Goal: Information Seeking & Learning: Learn about a topic

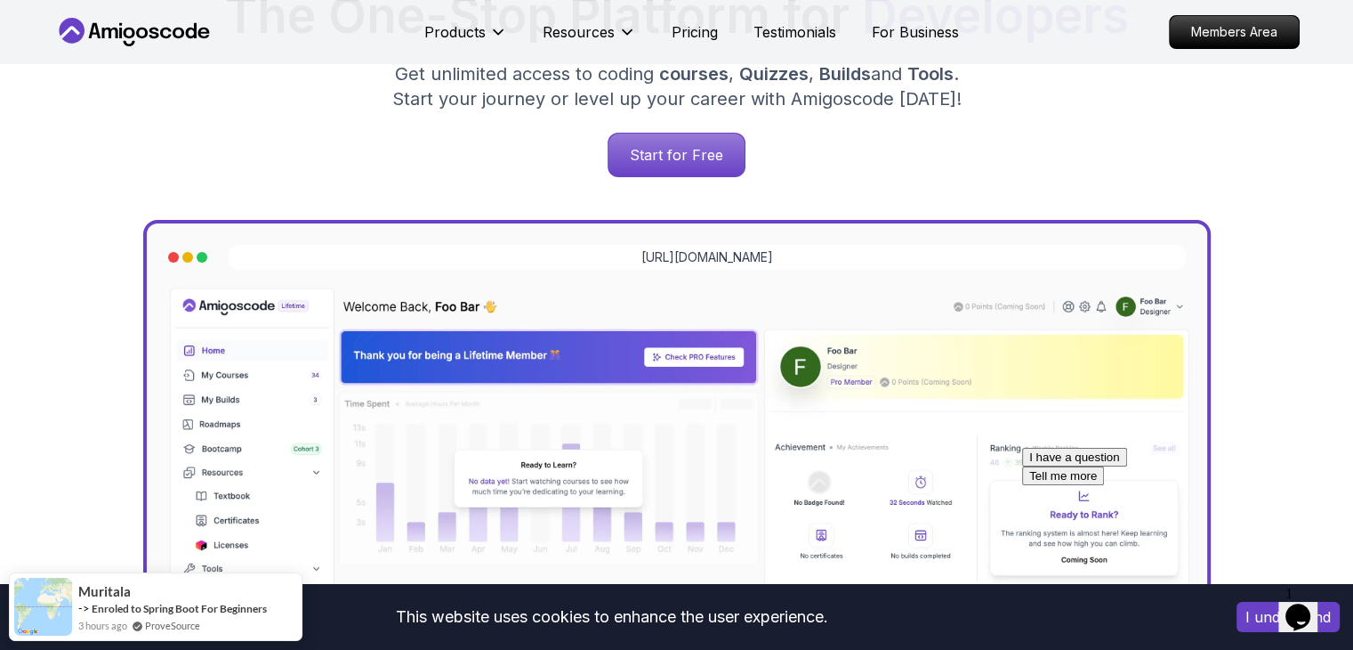
scroll to position [801, 0]
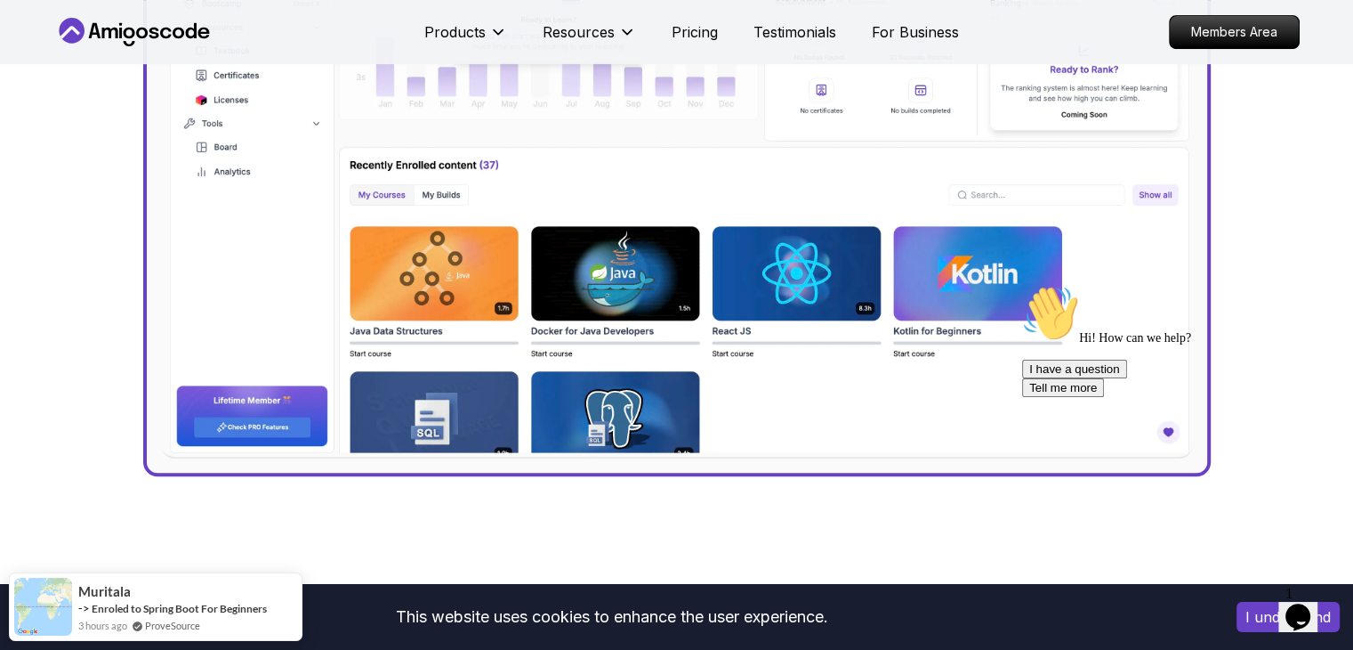
drag, startPoint x: 1242, startPoint y: 33, endPoint x: 771, endPoint y: 163, distance: 488.3
click at [1242, 33] on p "Members Area" at bounding box center [1234, 32] width 129 height 32
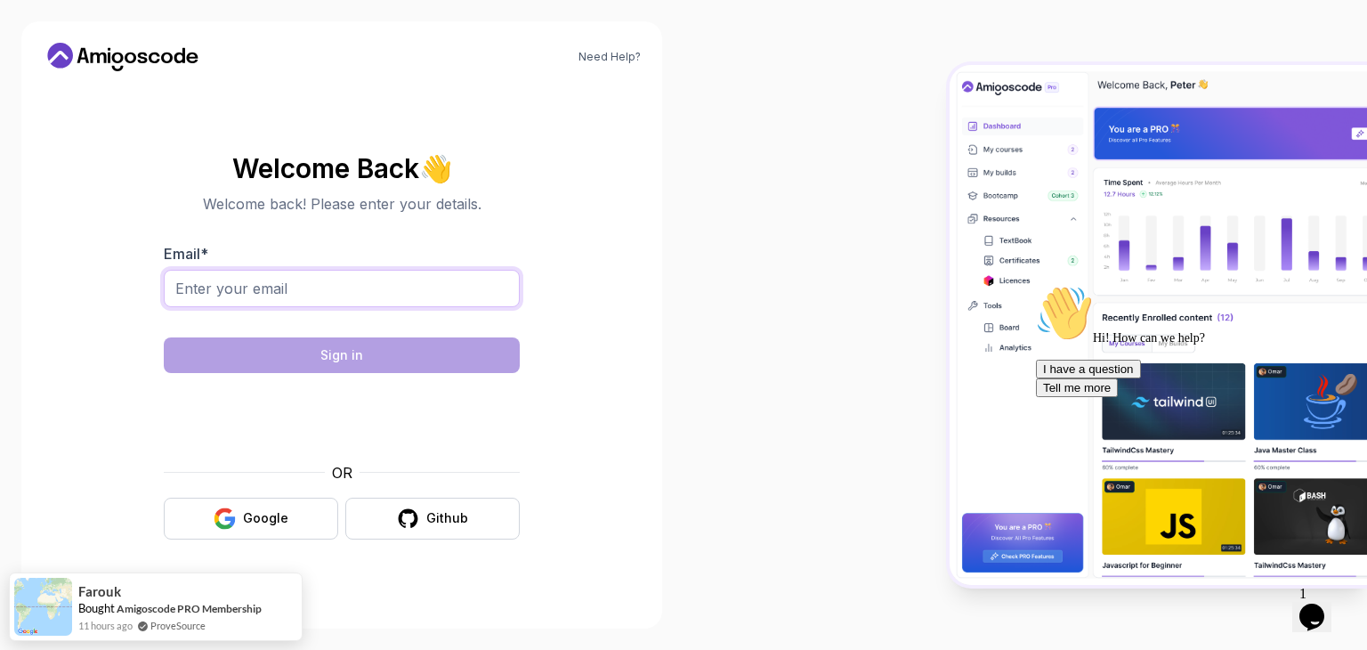
click at [250, 282] on input "Email *" at bounding box center [342, 288] width 356 height 37
type input "dinesh.bhardwaj1710@gmail.com"
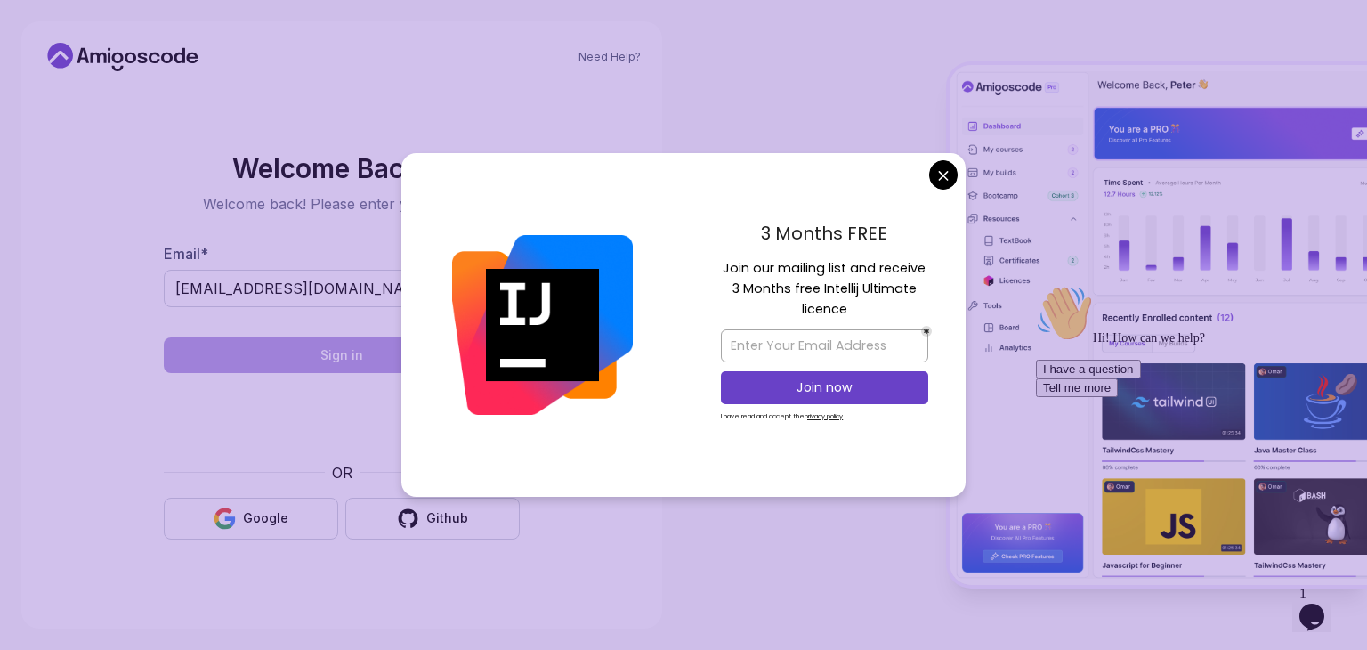
click at [946, 175] on body "Need Help? Welcome Back 👋 Welcome back! Please enter your details. Email * dine…" at bounding box center [683, 325] width 1367 height 650
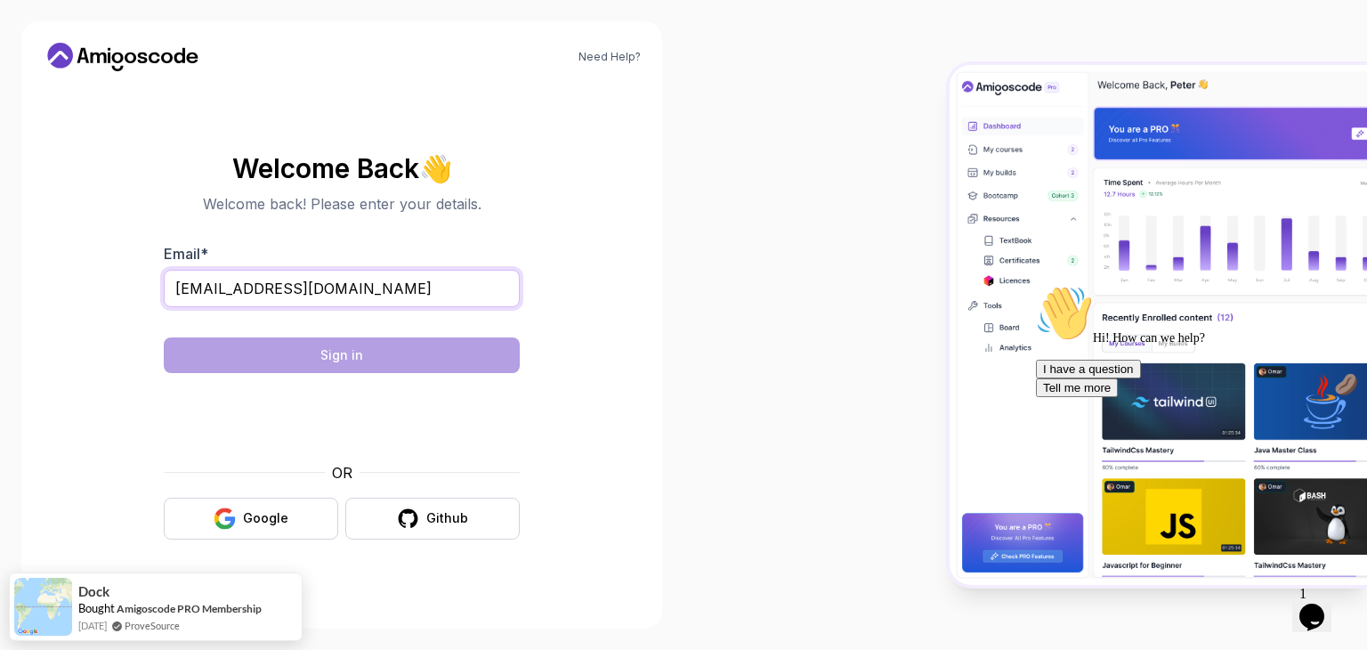
click at [413, 293] on input "dinesh.bhardwaj1710@gmail.com" at bounding box center [342, 288] width 356 height 37
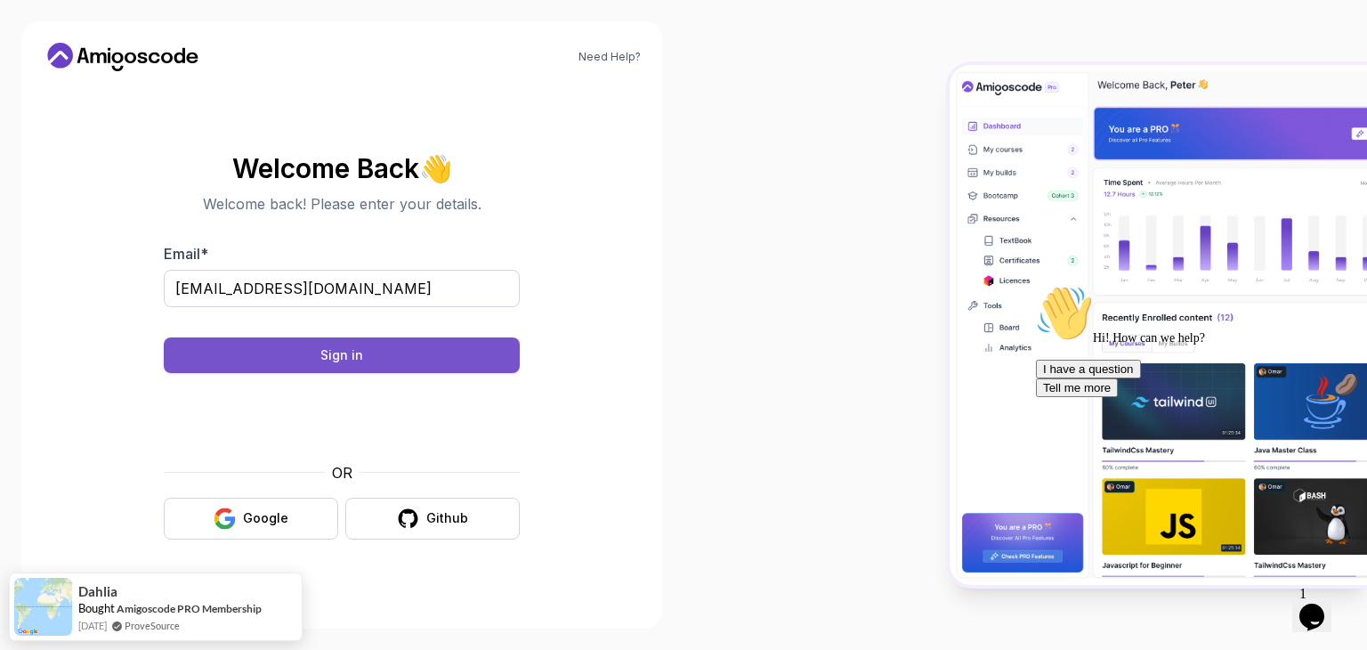
click at [383, 352] on button "Sign in" at bounding box center [342, 355] width 356 height 36
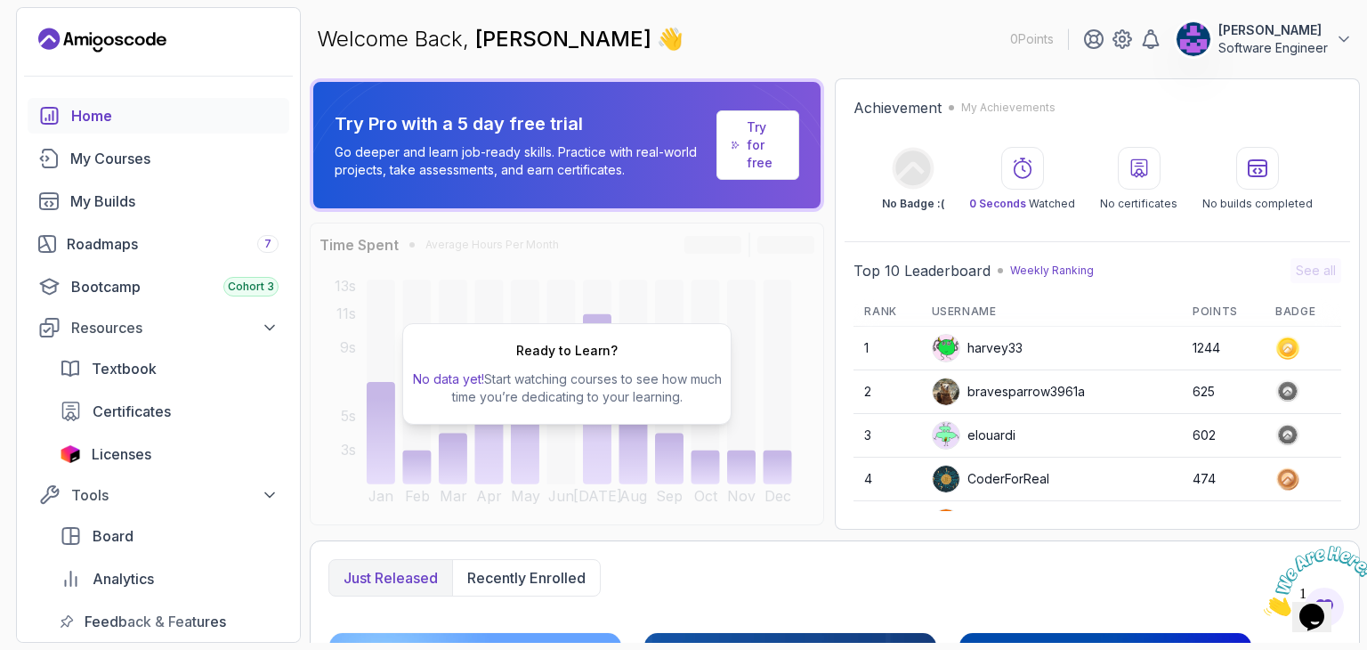
click at [1287, 44] on p "Software Engineer" at bounding box center [1272, 48] width 109 height 18
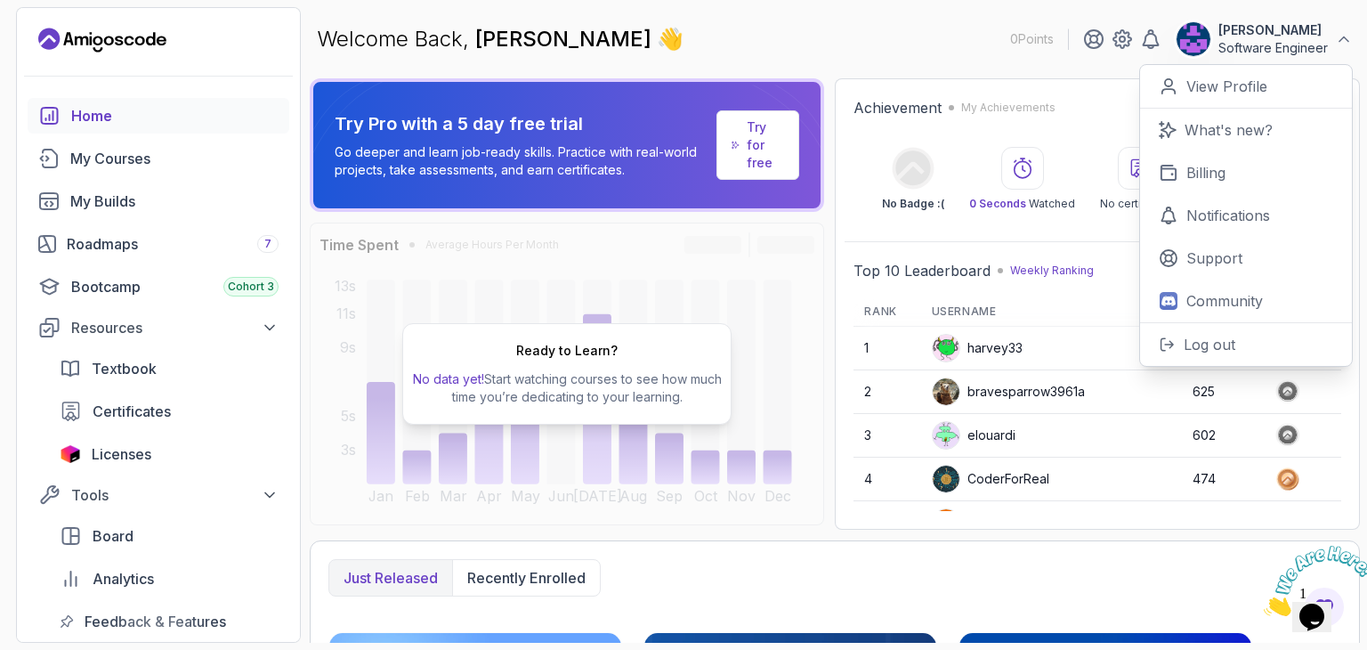
click at [869, 26] on div "Welcome Back, Dinesh Kumar Bhardwaj 👋 0 Points Dinesh Kumar Bhardwaj Software E…" at bounding box center [835, 39] width 1050 height 64
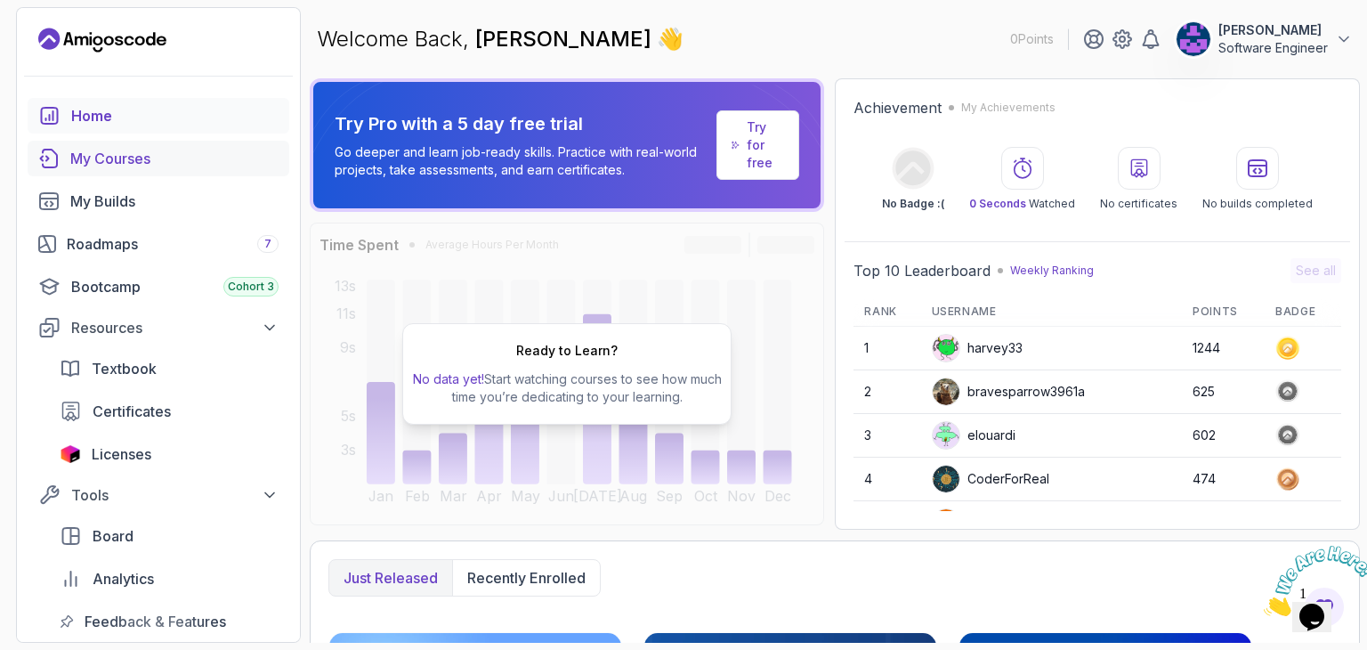
click at [109, 159] on div "My Courses" at bounding box center [174, 158] width 208 height 21
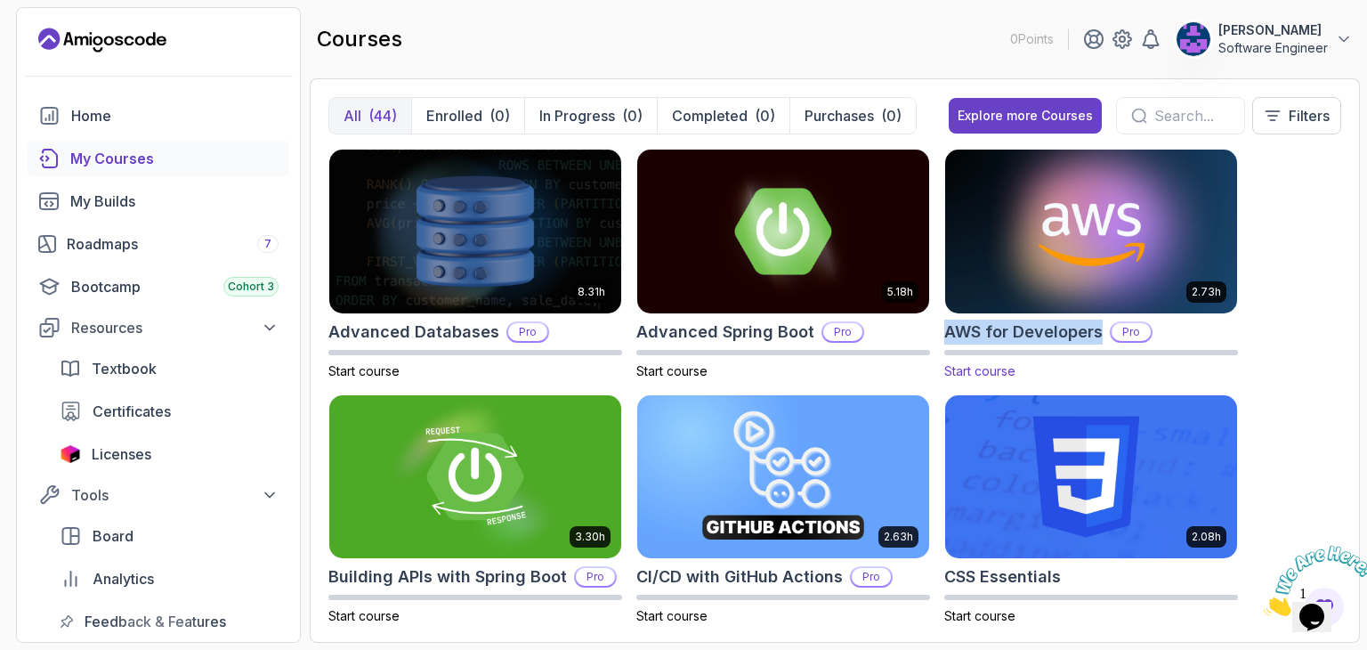
drag, startPoint x: 941, startPoint y: 328, endPoint x: 1098, endPoint y: 328, distance: 156.6
click at [1098, 328] on div "8.31h Advanced Databases Pro Start course 5.18h Advanced Spring Boot Pro Start …" at bounding box center [834, 386] width 1013 height 475
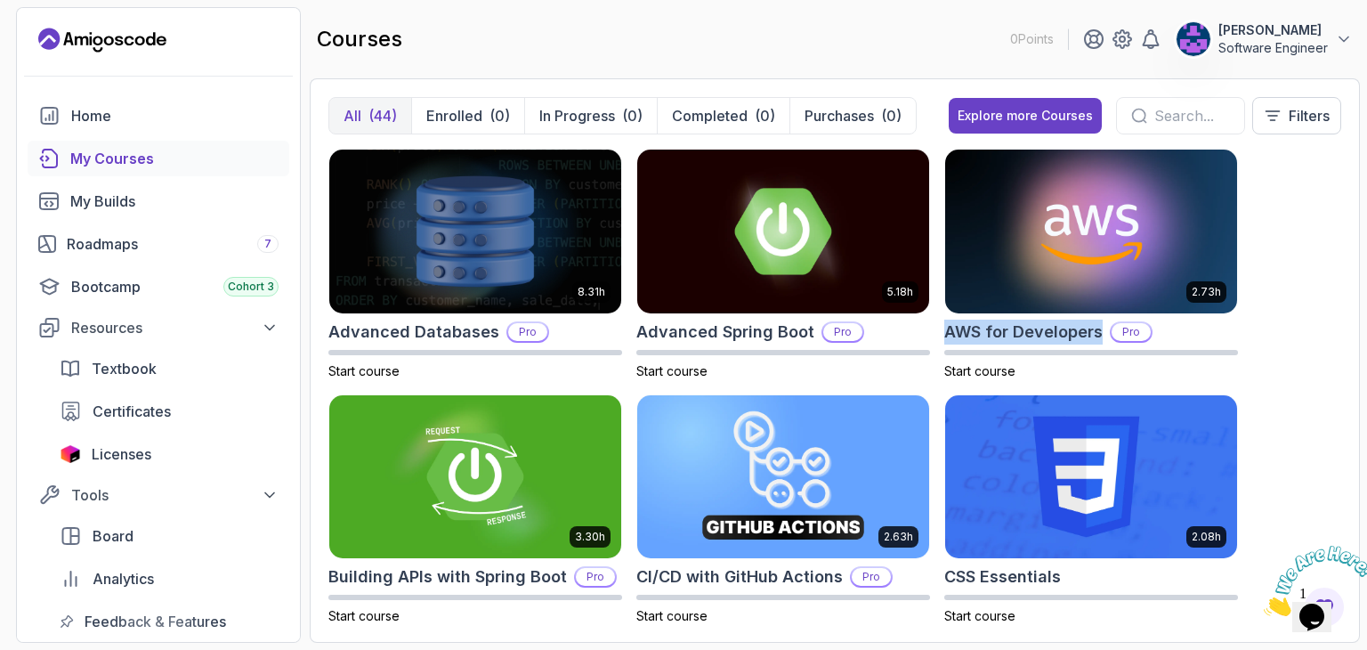
copy h2 "AWS for Developers"
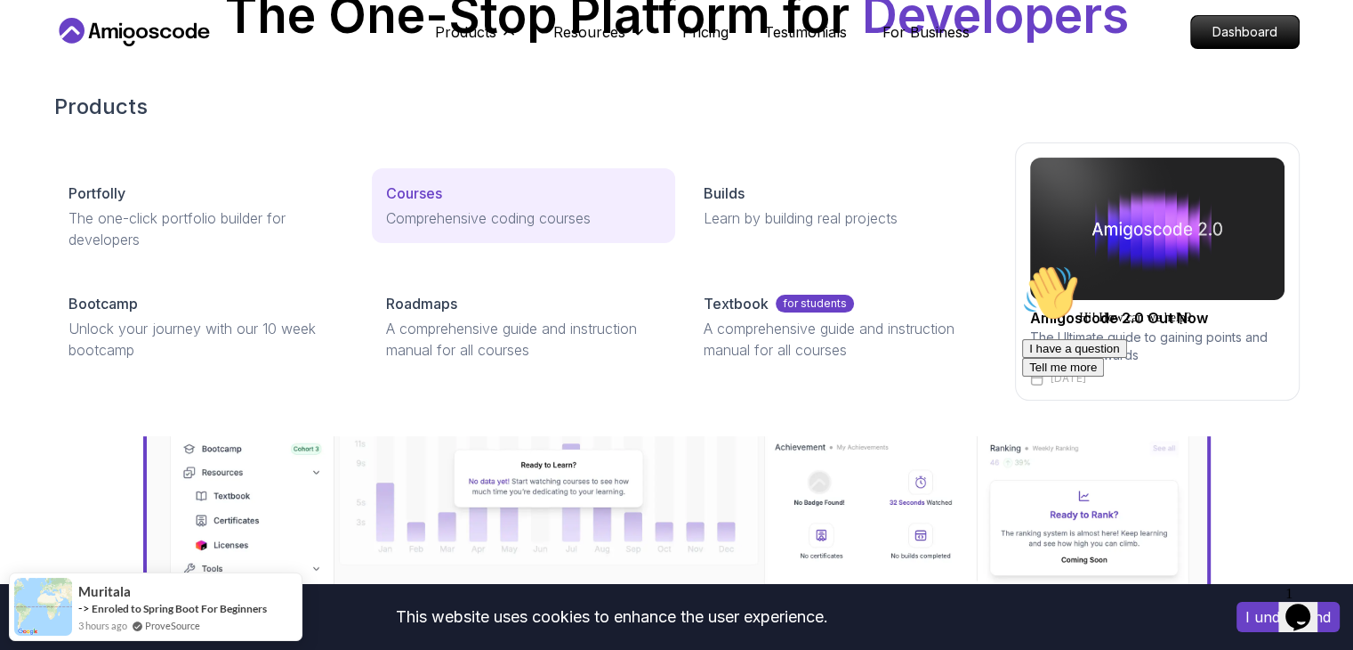
click at [401, 198] on p "Courses" at bounding box center [414, 192] width 56 height 21
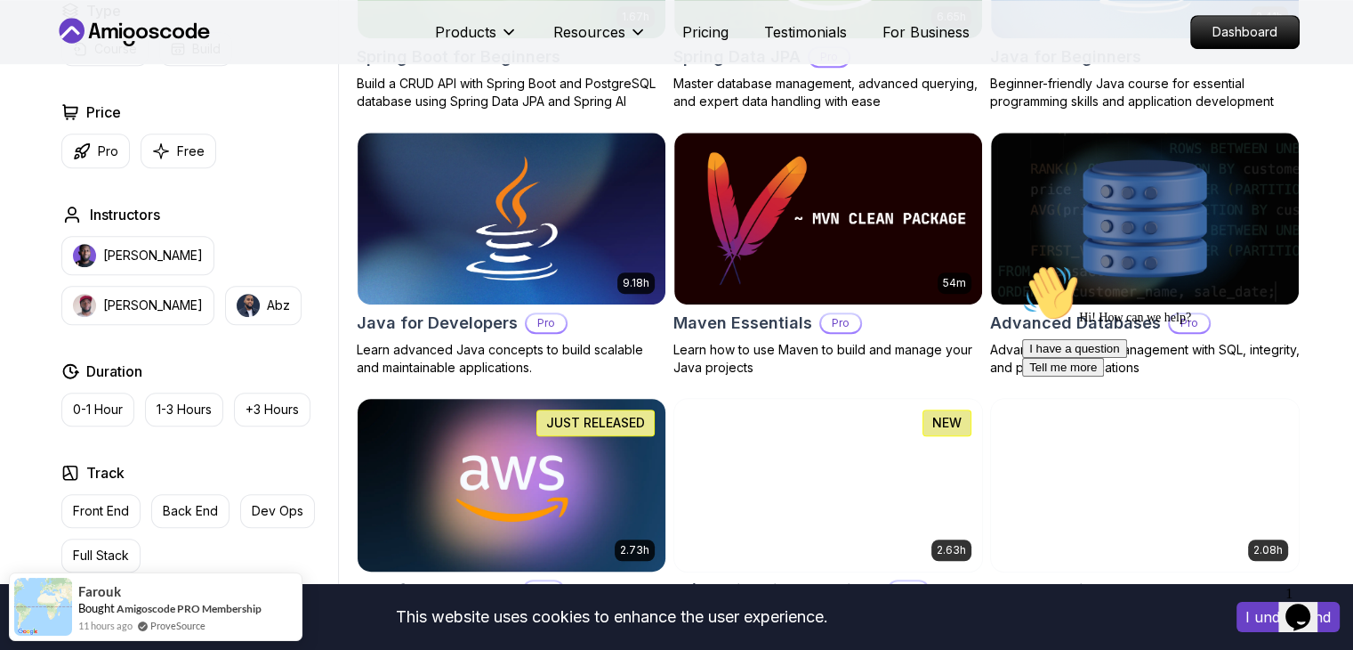
scroll to position [1157, 0]
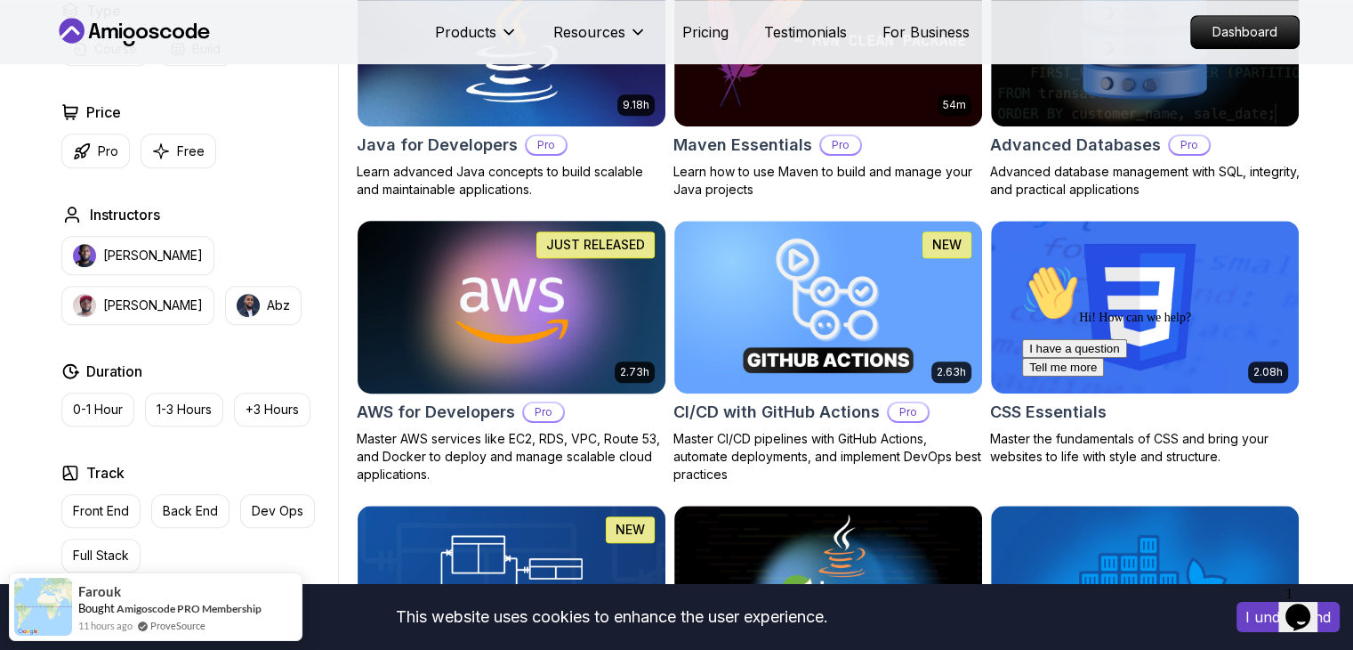
click at [441, 414] on h2 "AWS for Developers" at bounding box center [436, 411] width 158 height 25
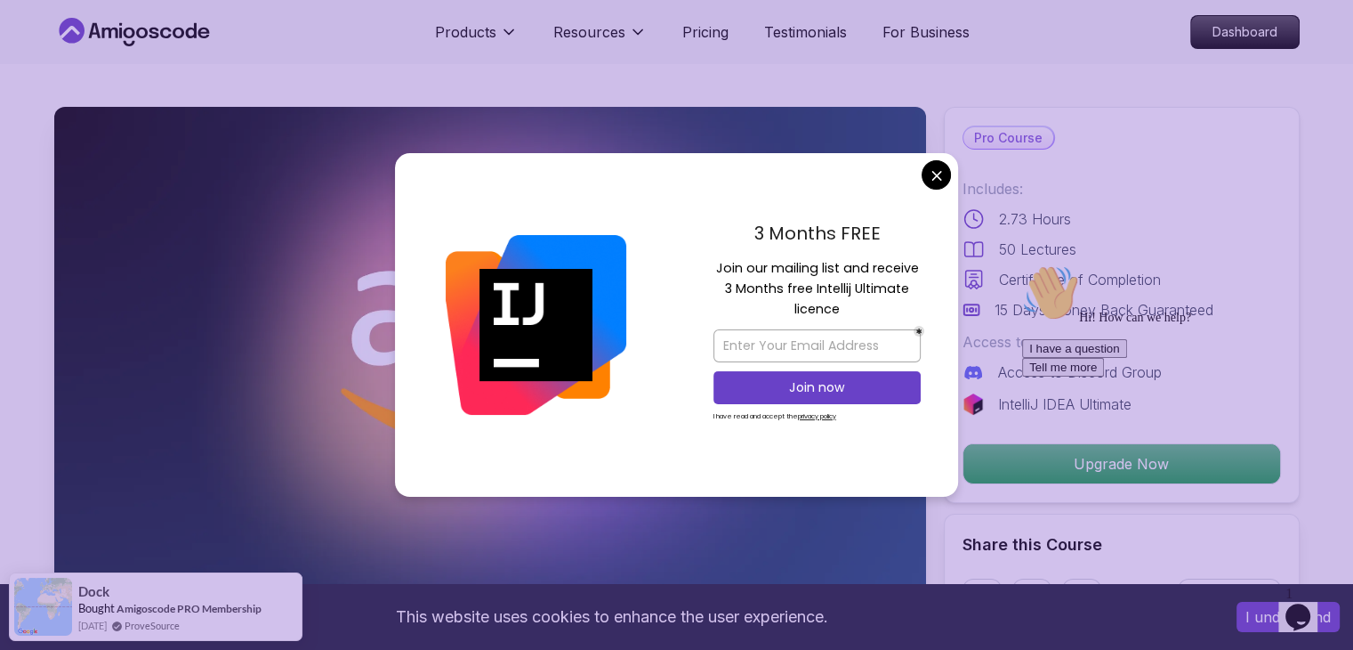
drag, startPoint x: 940, startPoint y: 175, endPoint x: 932, endPoint y: 185, distance: 12.6
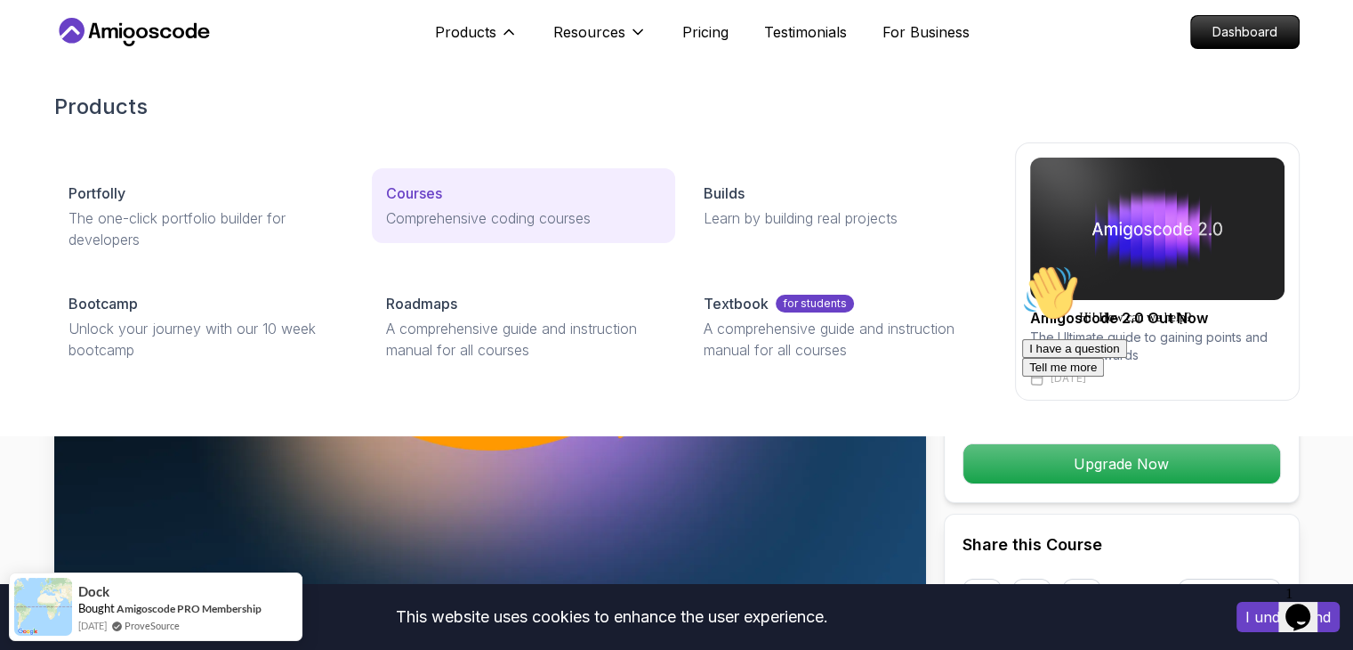
click at [464, 222] on p "Comprehensive coding courses" at bounding box center [523, 217] width 275 height 21
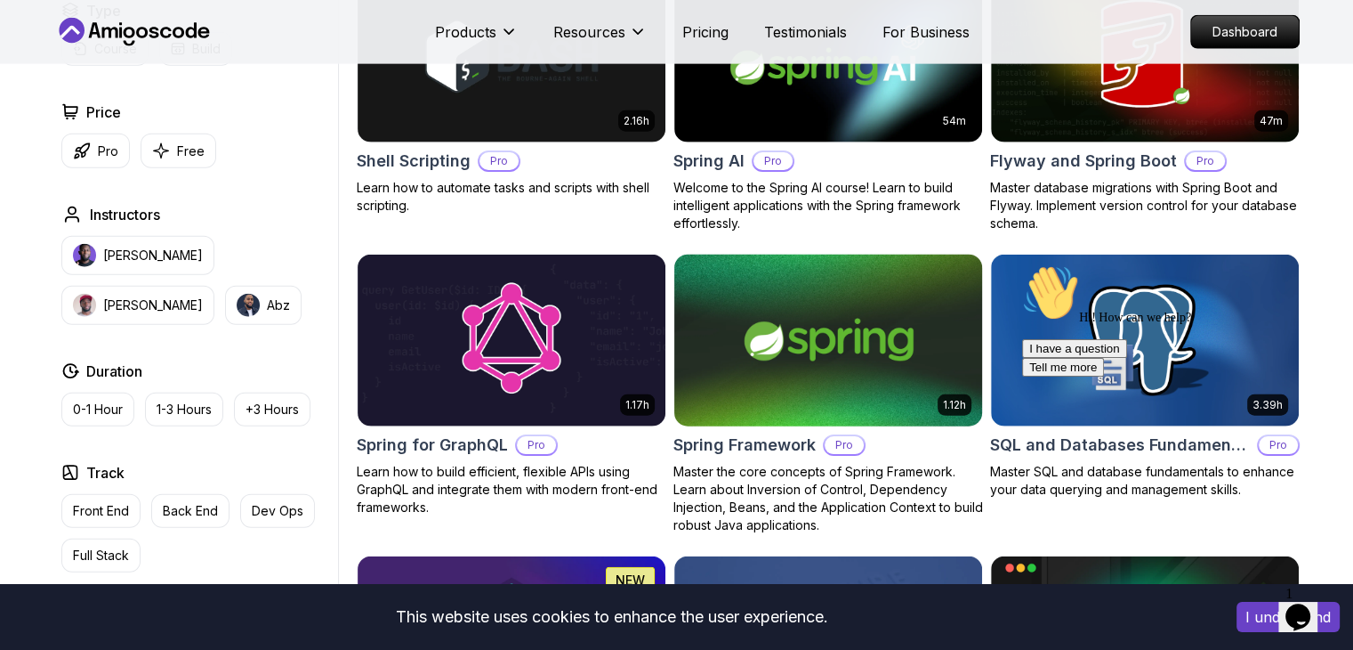
scroll to position [4538, 0]
